Goal: Navigation & Orientation: Find specific page/section

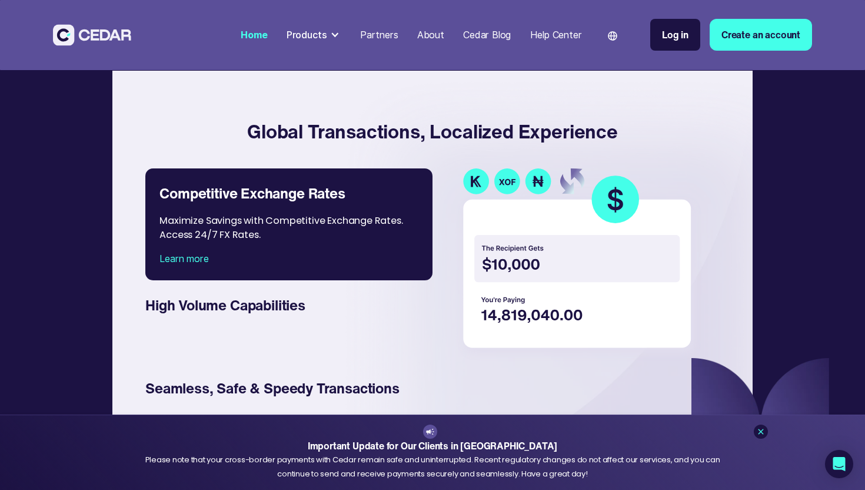
scroll to position [1705, 0]
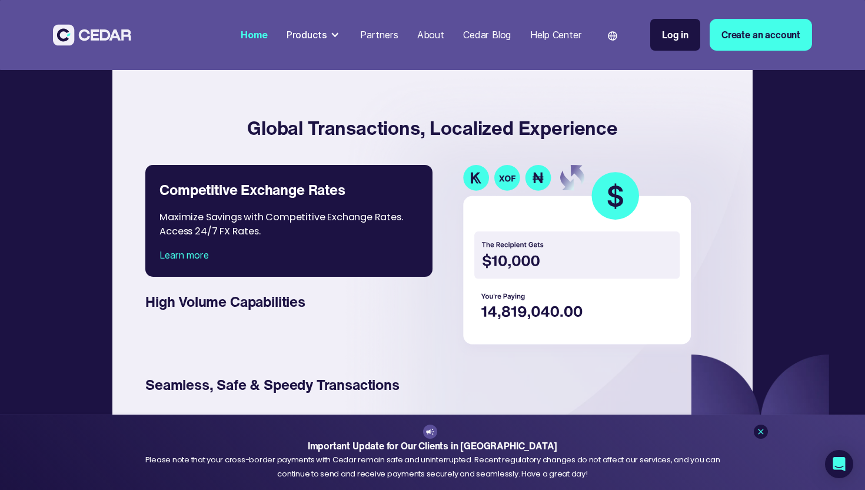
click at [576, 286] on img at bounding box center [579, 261] width 244 height 192
click at [576, 314] on img at bounding box center [579, 261] width 244 height 192
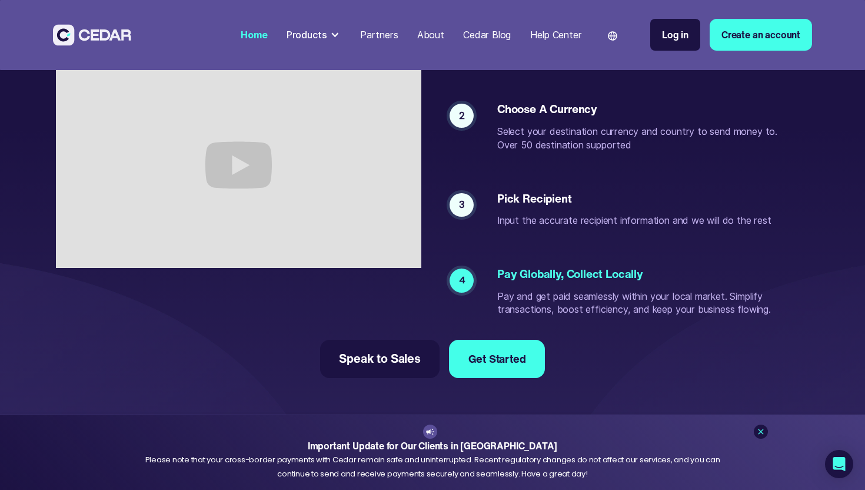
scroll to position [2265, 0]
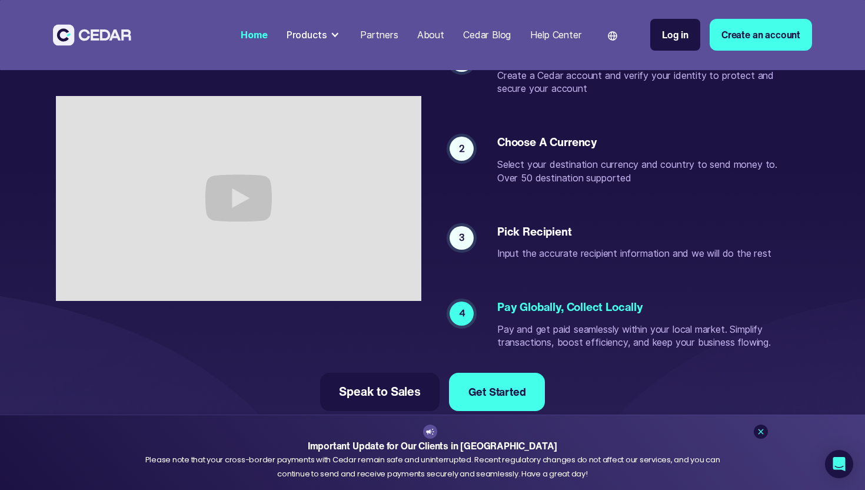
click at [452, 249] on div "3" at bounding box center [462, 238] width 24 height 24
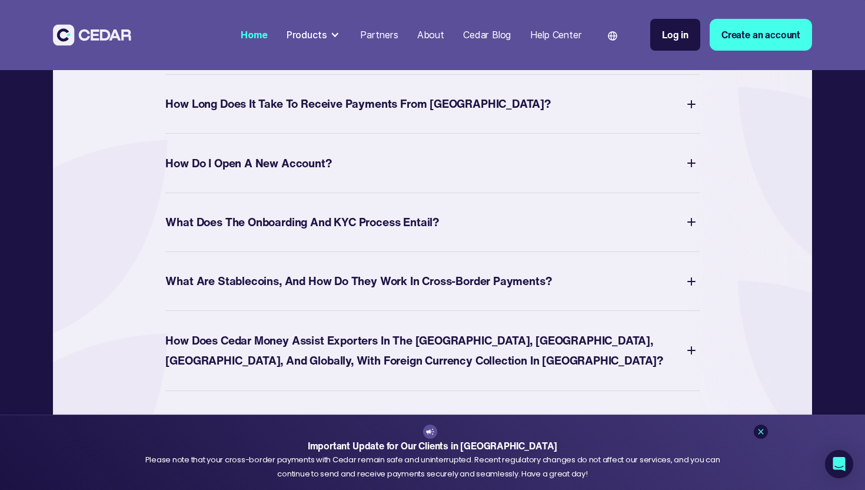
scroll to position [4344, 0]
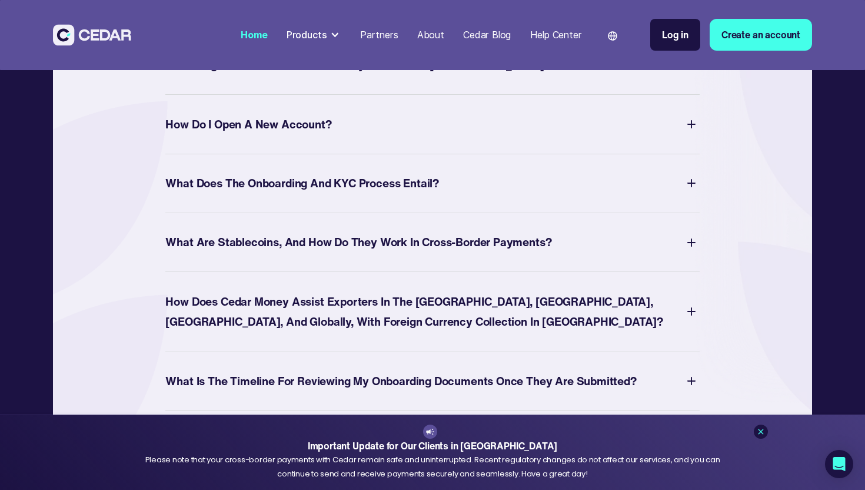
click at [311, 32] on div "Products" at bounding box center [307, 35] width 41 height 14
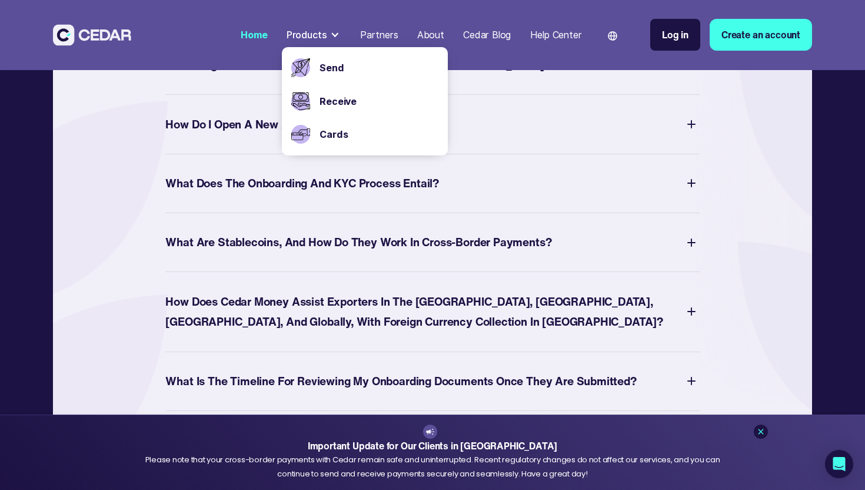
click at [387, 32] on div "Partners" at bounding box center [379, 35] width 38 height 14
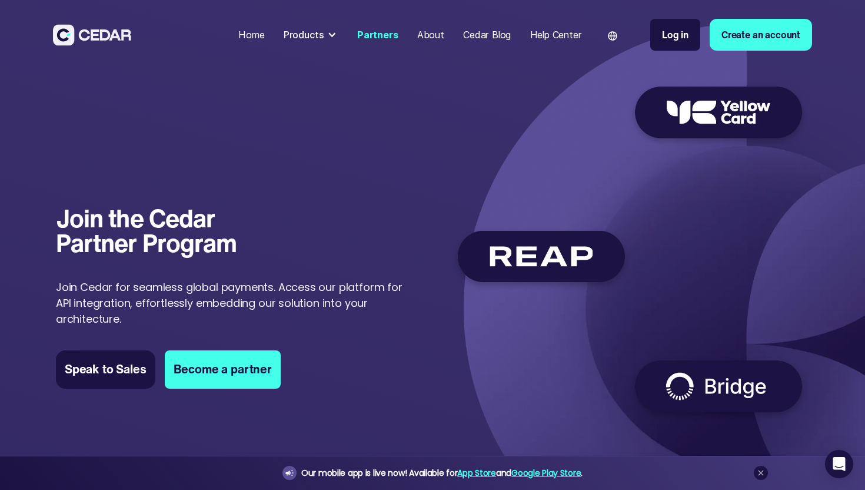
click at [253, 35] on div "Home" at bounding box center [251, 35] width 26 height 14
